Goal: Transaction & Acquisition: Purchase product/service

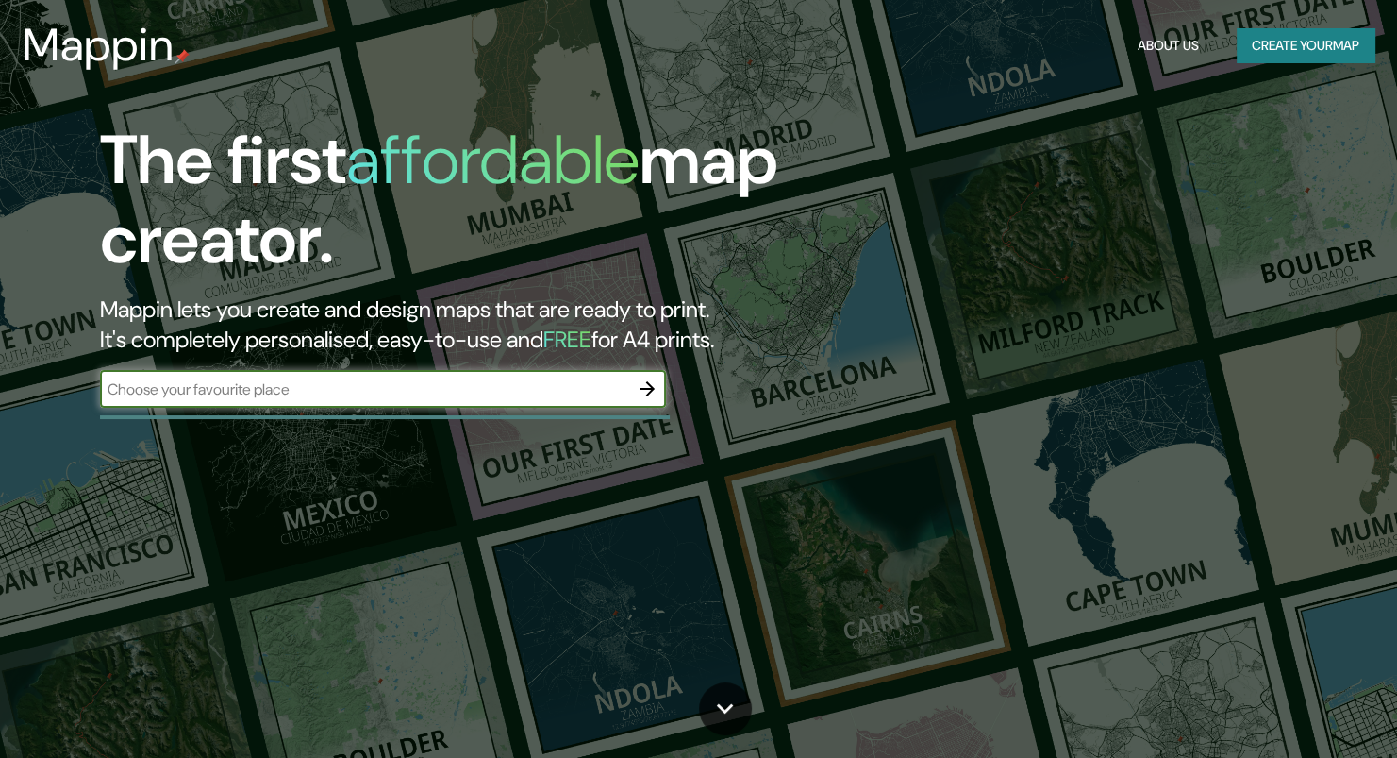
click at [375, 395] on input "text" at bounding box center [364, 389] width 528 height 22
type input "ancón"
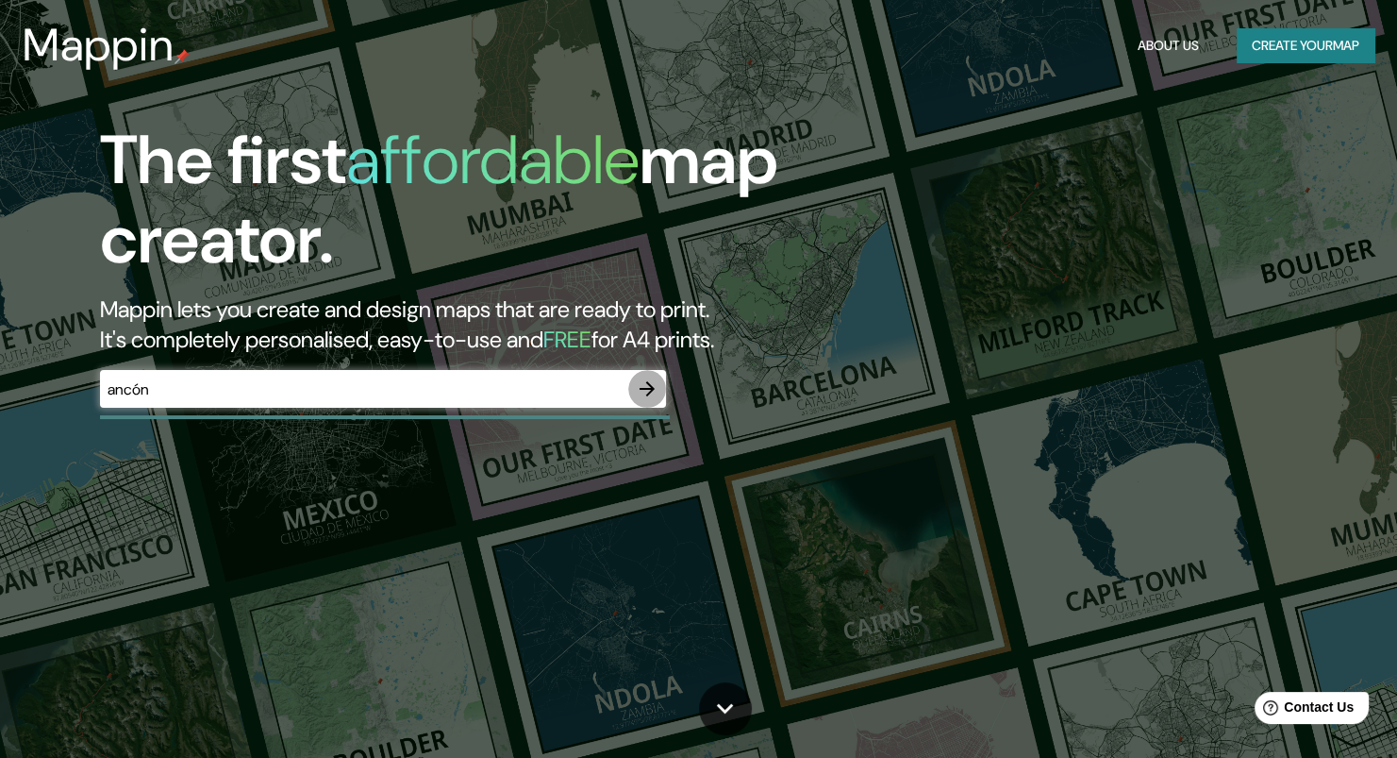
click at [653, 393] on icon "button" at bounding box center [647, 388] width 23 height 23
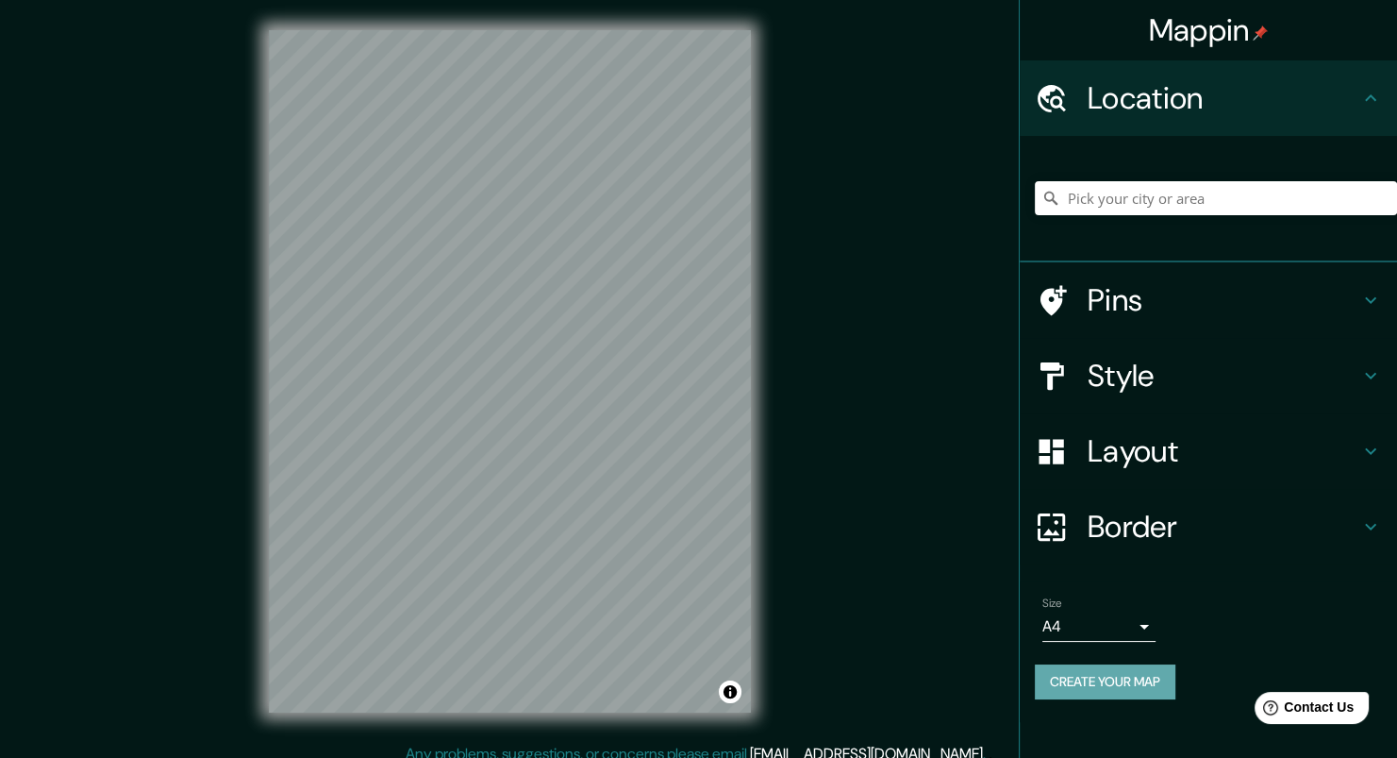
click at [1125, 680] on button "Create your map" at bounding box center [1105, 681] width 141 height 35
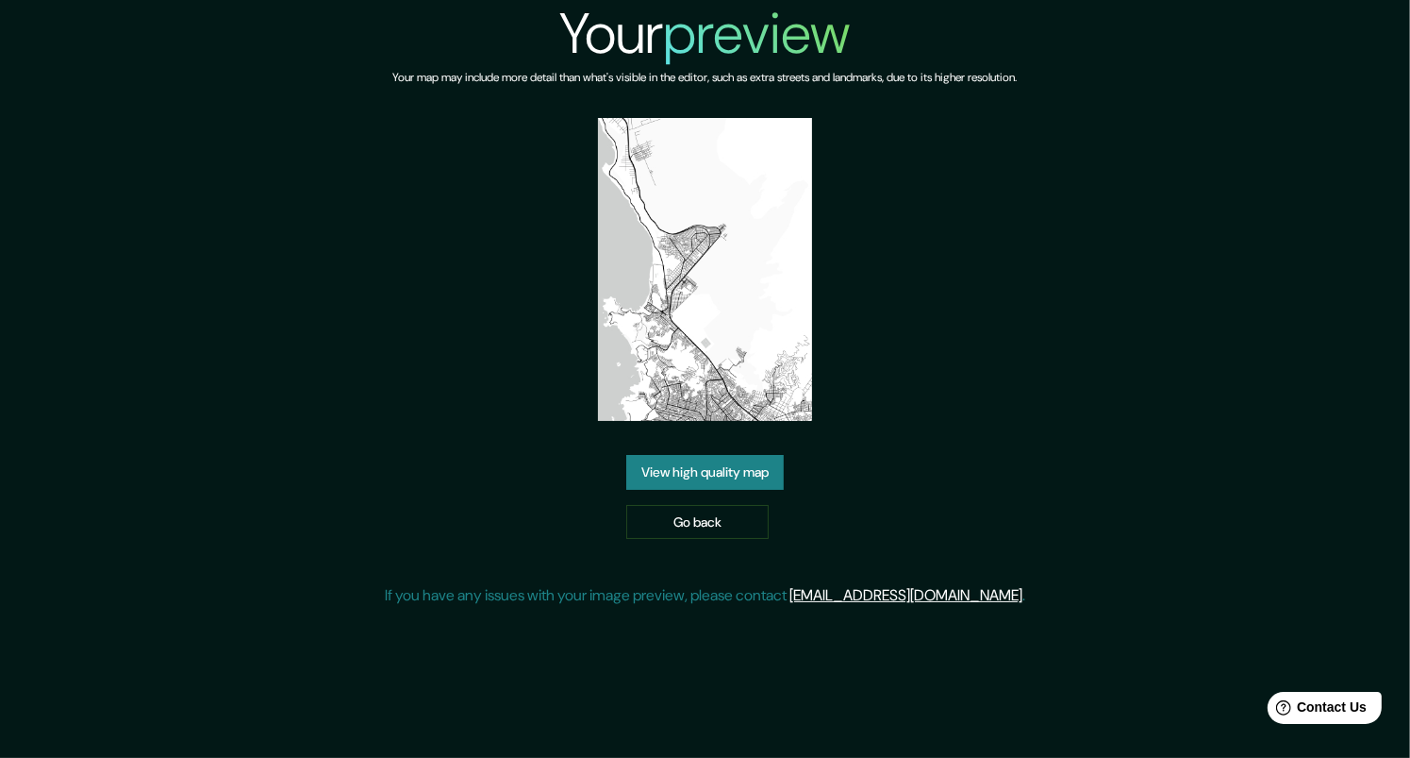
click at [663, 474] on link "View high quality map" at bounding box center [705, 472] width 158 height 35
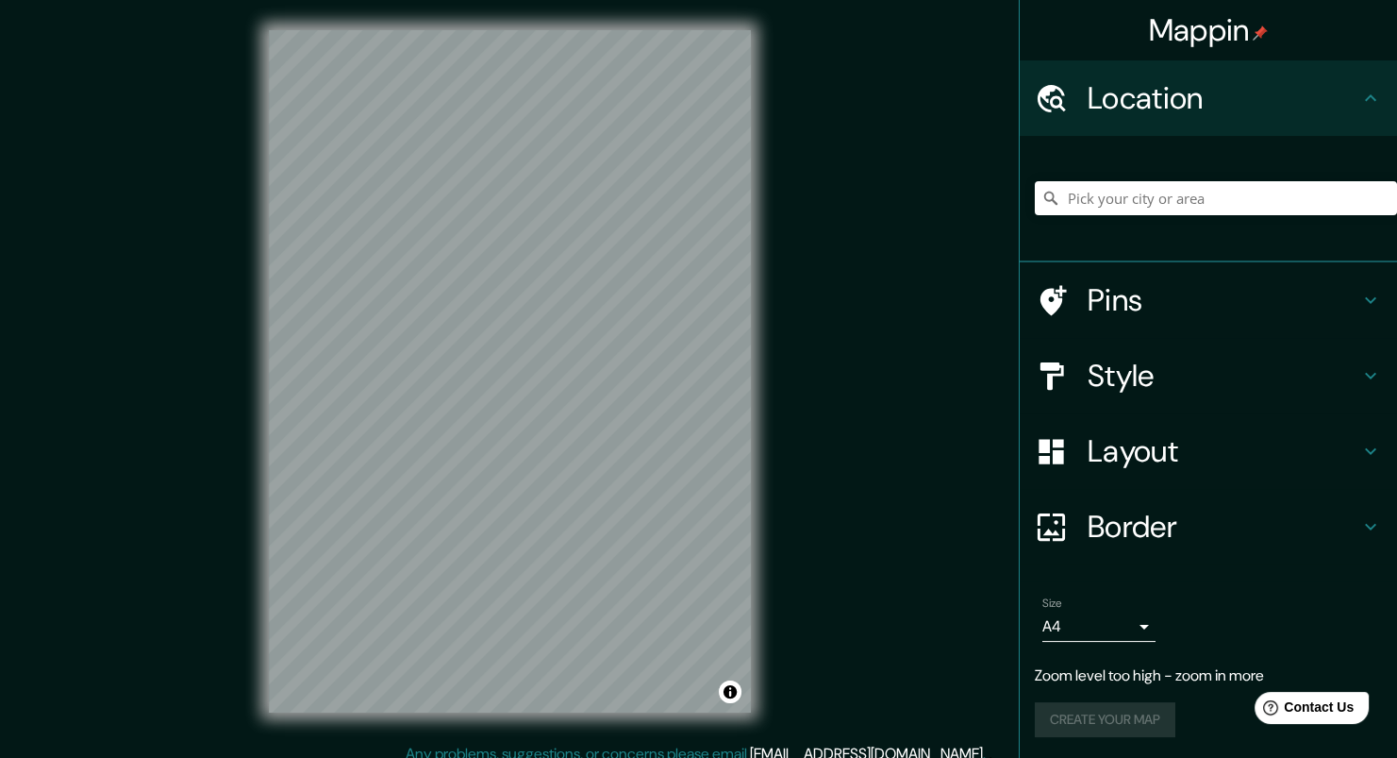
click at [667, 740] on div "© Mapbox © OpenStreetMap Improve this map" at bounding box center [510, 371] width 542 height 742
click at [551, 757] on html "Mappin Location Pins Style Layout Border Choose a border. Hint : you can make l…" at bounding box center [698, 379] width 1397 height 758
click at [729, 716] on div "© Mapbox © OpenStreetMap Improve this map" at bounding box center [510, 371] width 542 height 742
click at [689, 714] on div "© Mapbox © OpenStreetMap Improve this map" at bounding box center [510, 371] width 542 height 742
click at [546, 757] on html "Mappin Location Pins Style Layout Border Choose a border. Hint : you can make l…" at bounding box center [698, 379] width 1397 height 758
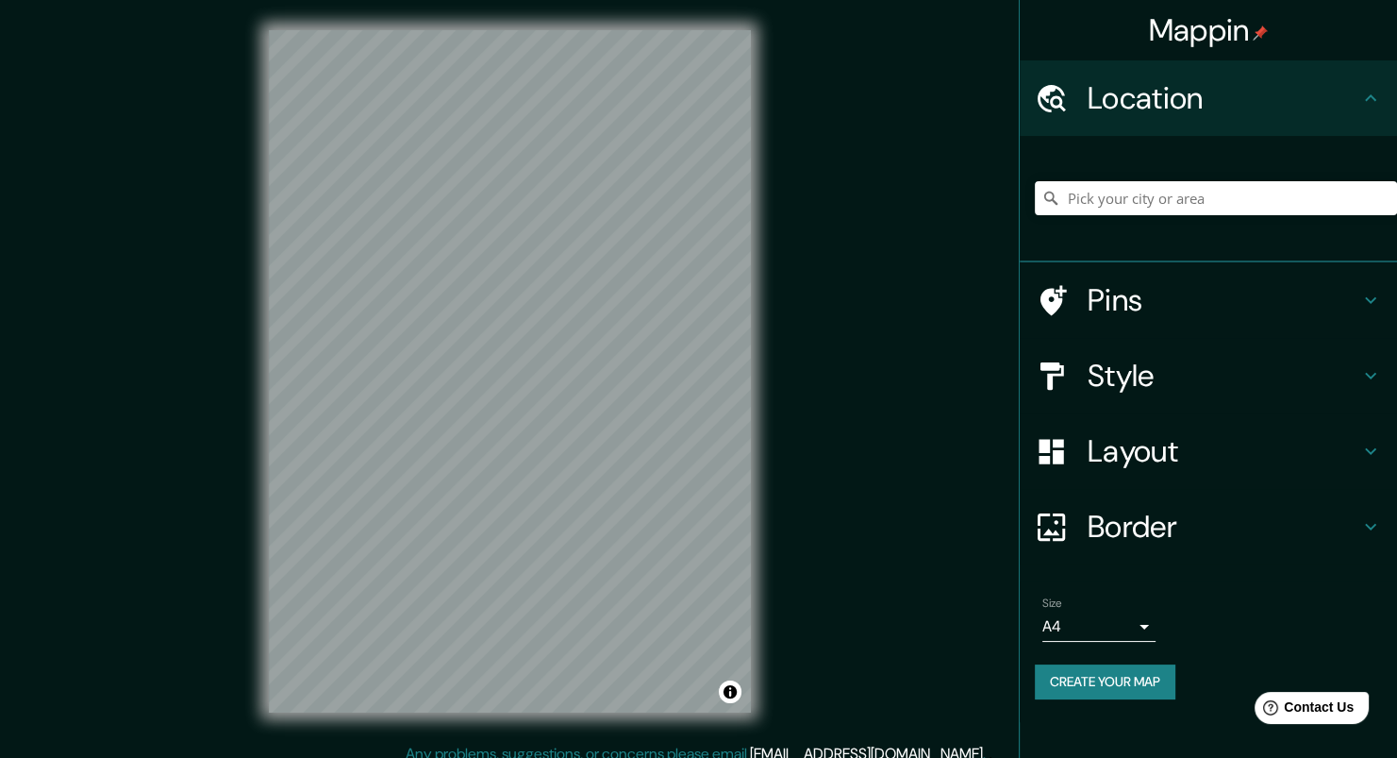
click at [562, 739] on div "© Mapbox © OpenStreetMap Improve this map" at bounding box center [510, 371] width 542 height 742
click at [1132, 674] on button "Create your map" at bounding box center [1105, 681] width 141 height 35
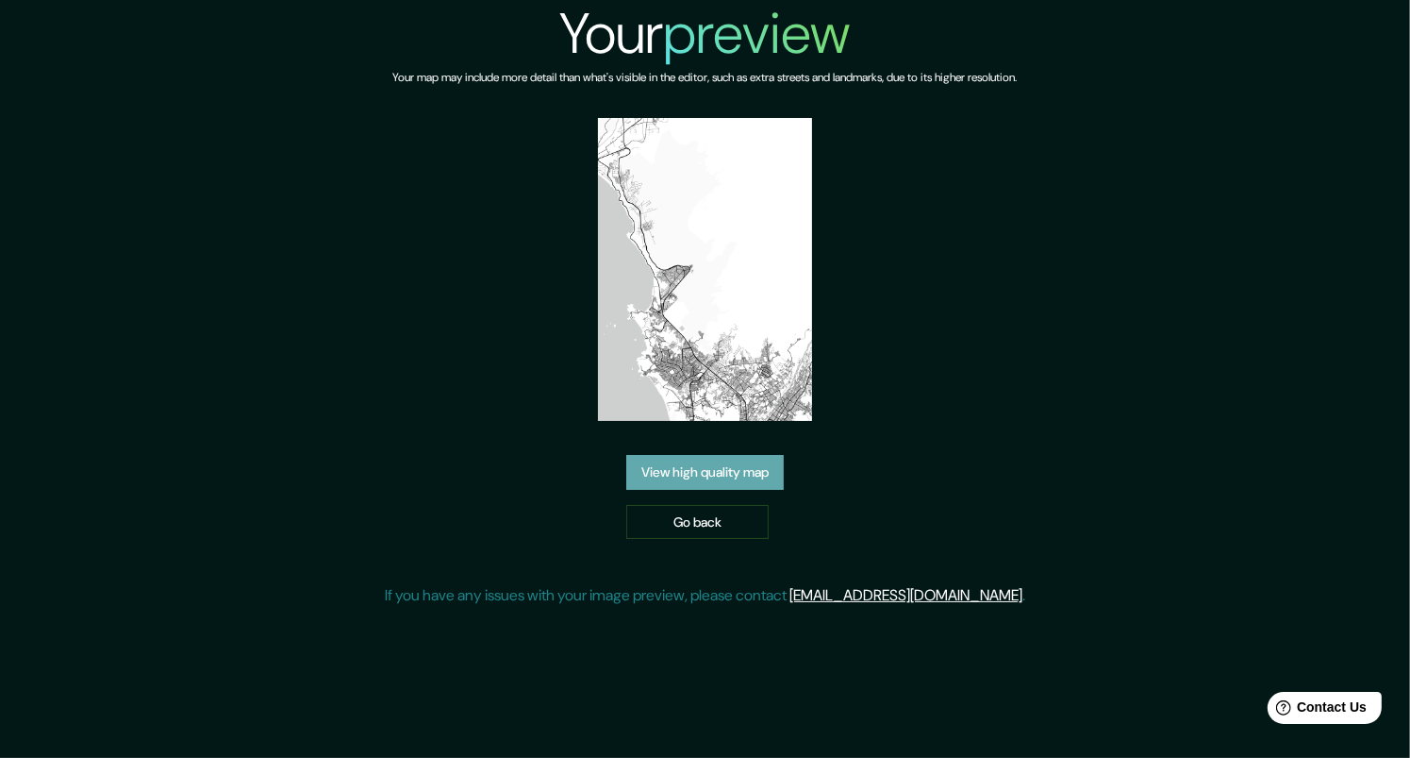
click at [686, 471] on link "View high quality map" at bounding box center [705, 472] width 158 height 35
